Goal: Transaction & Acquisition: Purchase product/service

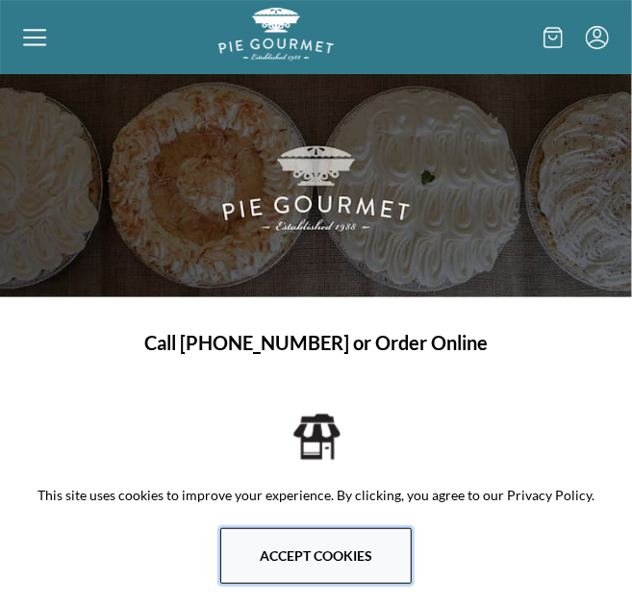
click at [358, 550] on button "Accept cookies" at bounding box center [315, 556] width 191 height 56
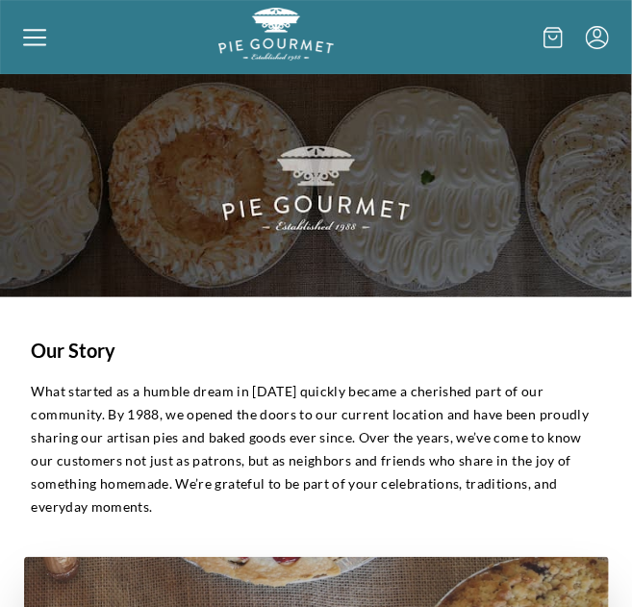
click at [35, 42] on icon at bounding box center [34, 37] width 23 height 23
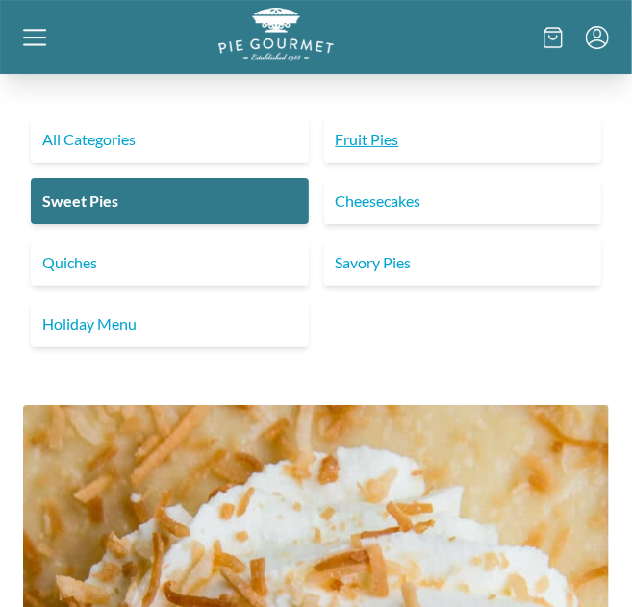
click at [358, 146] on link "Fruit Pies" at bounding box center [463, 139] width 278 height 46
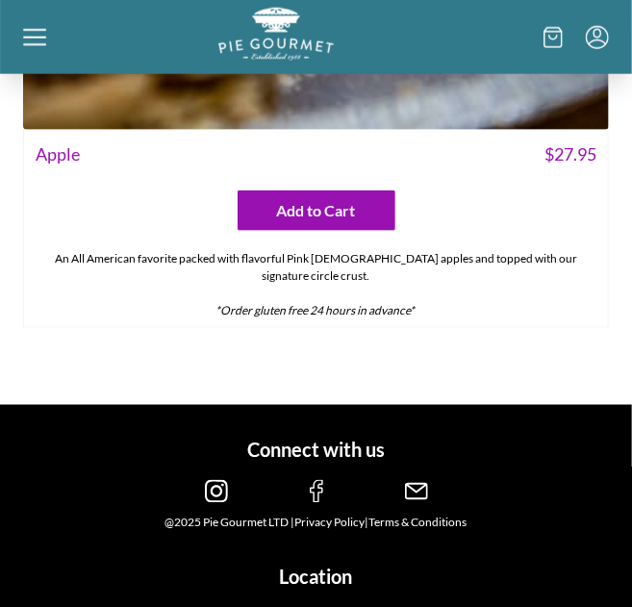
scroll to position [6964, 0]
